Goal: Complete application form: Complete application form

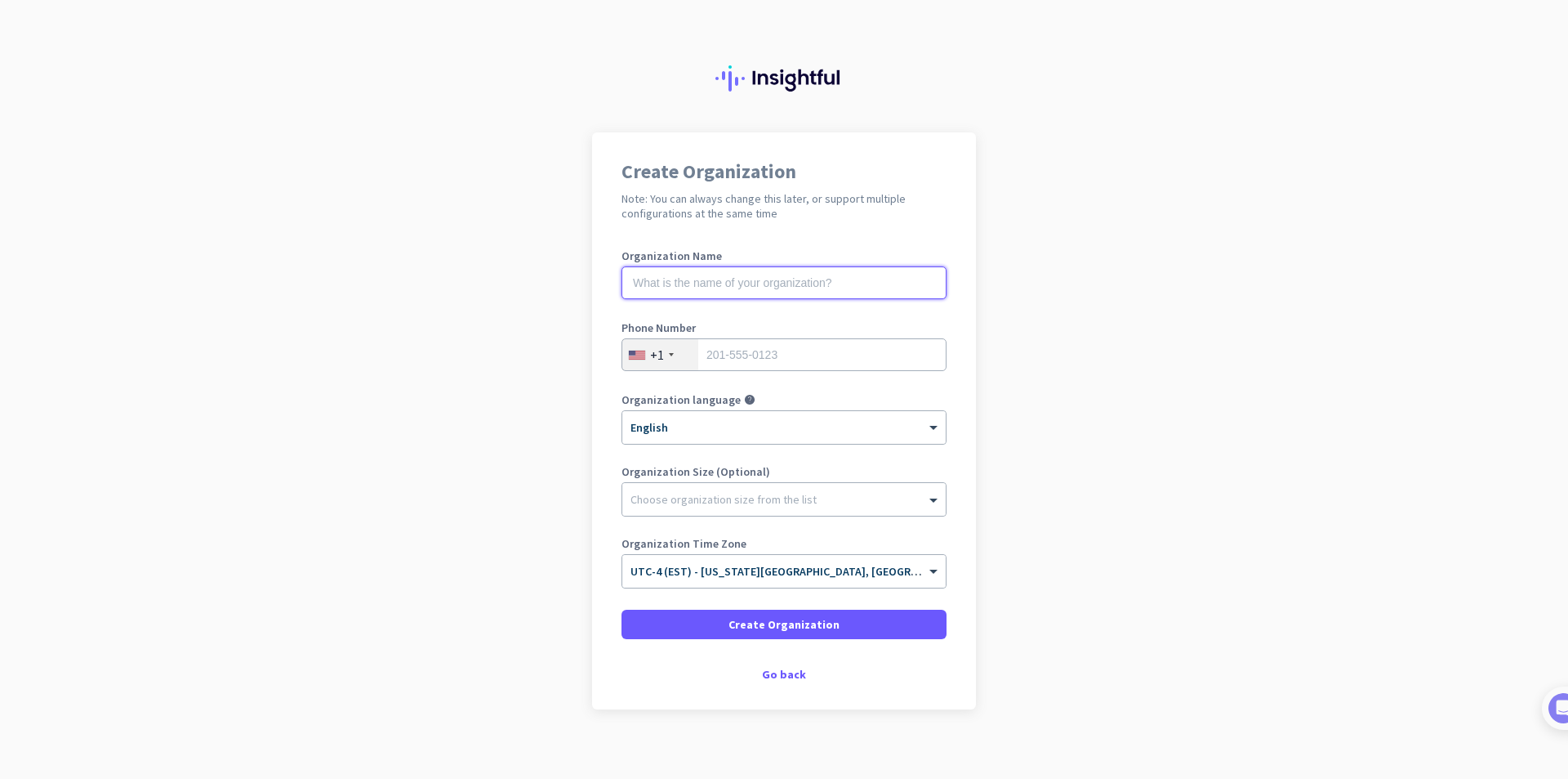
click at [738, 280] on input "text" at bounding box center [784, 282] width 325 height 33
click at [389, 178] on app-onboarding-organization "Create Organization Note: You can always change this later, or support multiple…" at bounding box center [784, 461] width 1568 height 659
click at [777, 672] on div "Go back" at bounding box center [784, 674] width 325 height 12
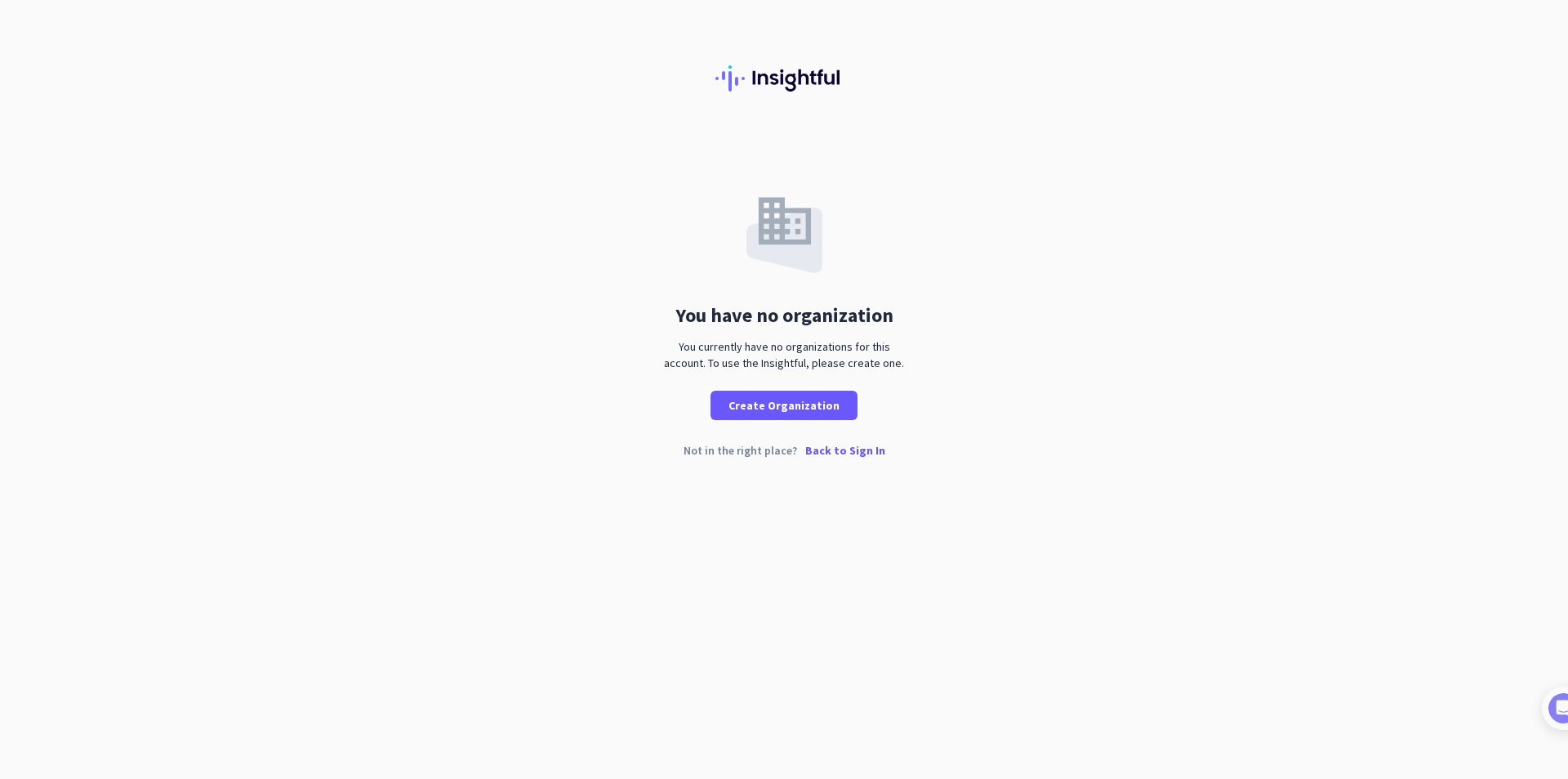
click at [848, 450] on p "Back to Sign In" at bounding box center [845, 451] width 80 height 12
